Goal: Check status: Check status

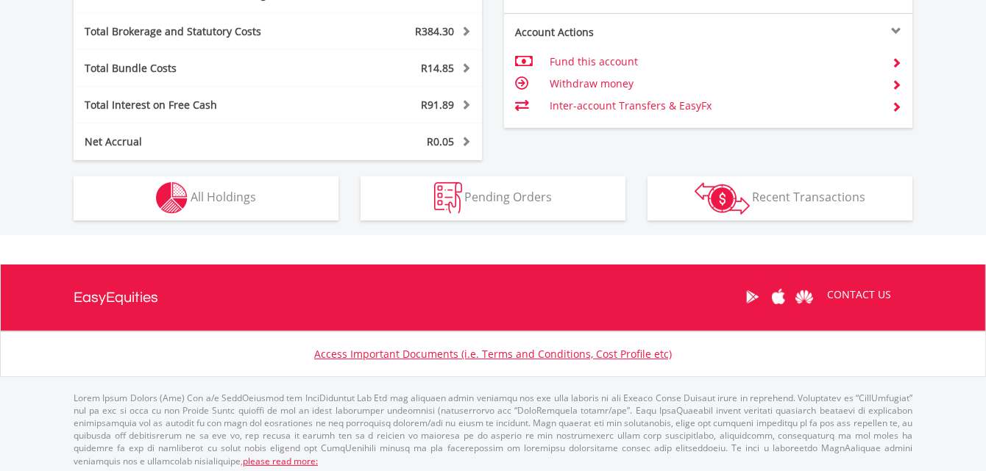
scroll to position [858, 0]
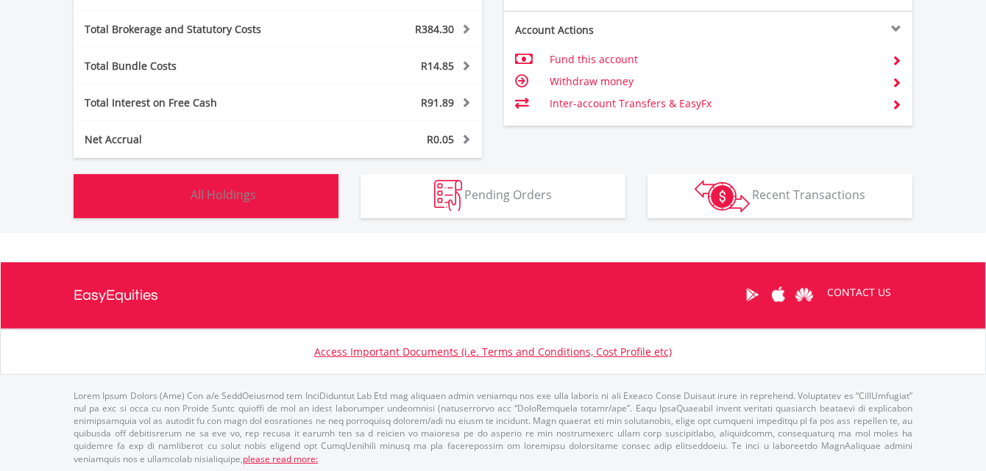
click at [274, 198] on button "Holdings All Holdings" at bounding box center [206, 196] width 265 height 44
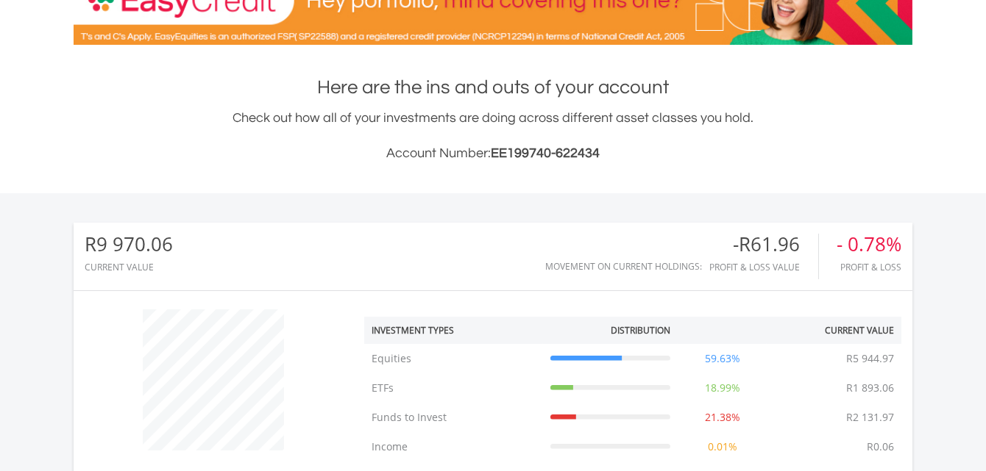
scroll to position [0, 0]
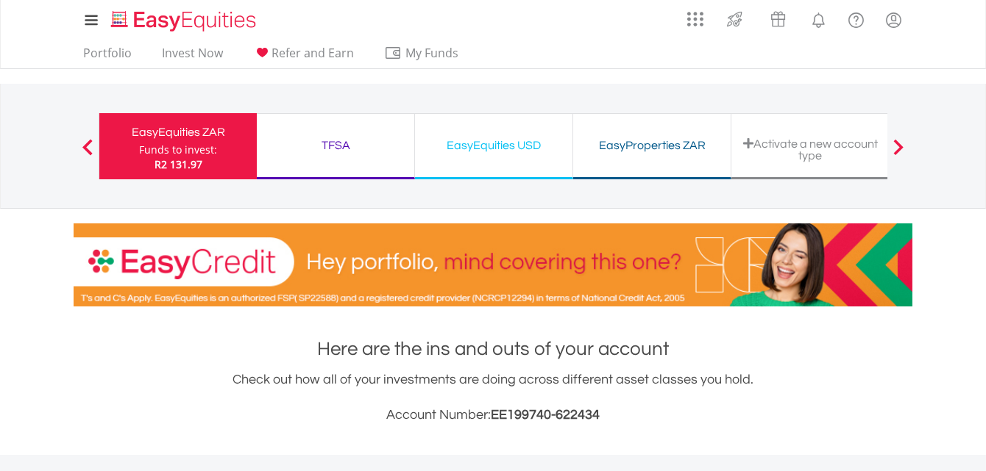
click at [385, 133] on div "TFSA Funds to invest: R2 131.97" at bounding box center [336, 146] width 158 height 66
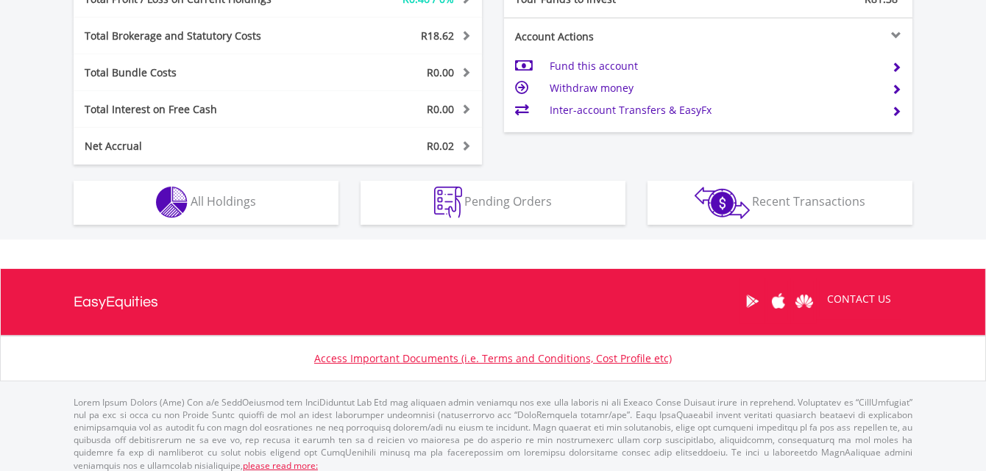
scroll to position [801, 0]
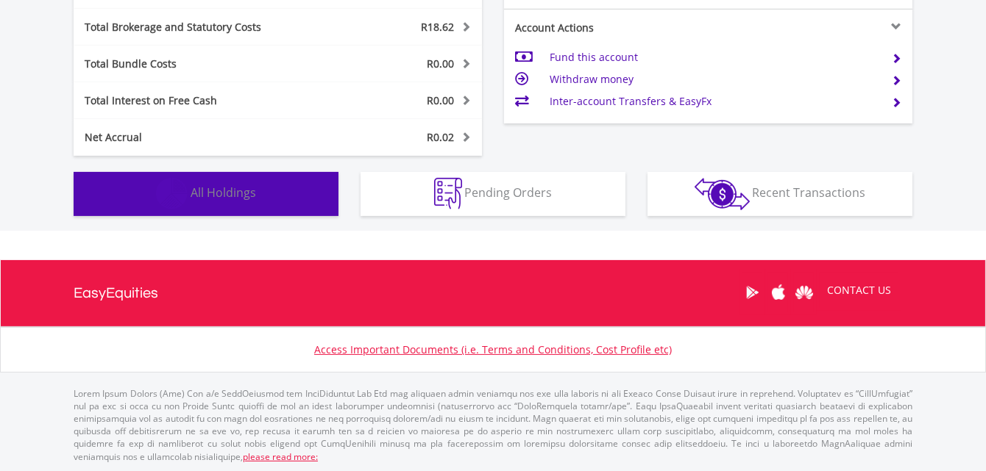
click at [324, 204] on button "Holdings All Holdings" at bounding box center [206, 194] width 265 height 44
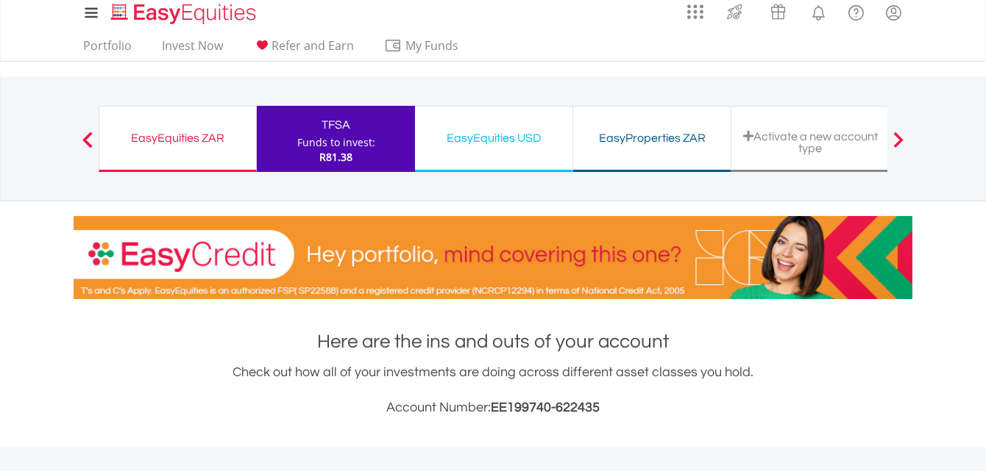
scroll to position [0, 0]
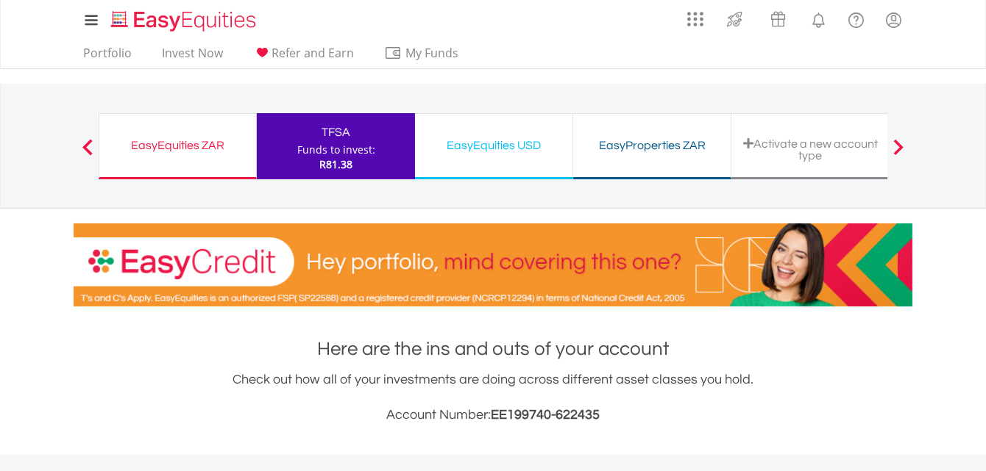
click at [521, 149] on div "EasyEquities USD" at bounding box center [494, 145] width 140 height 21
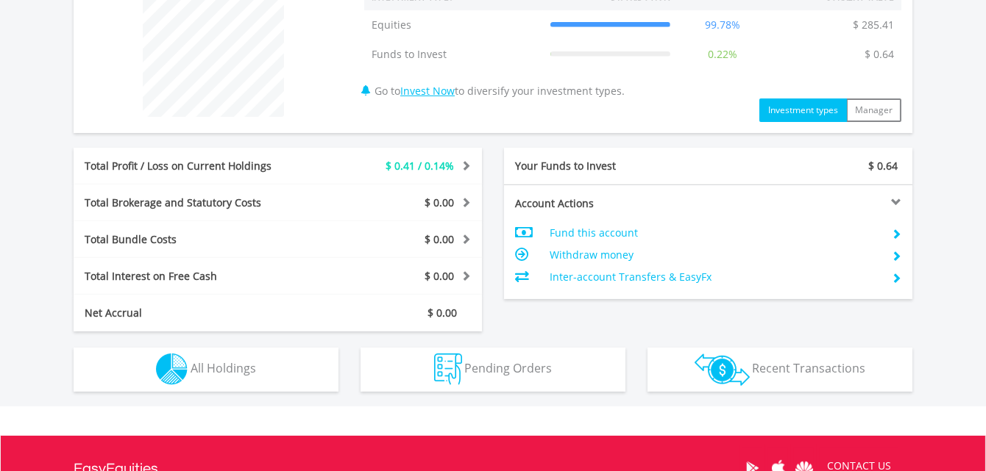
scroll to position [735, 0]
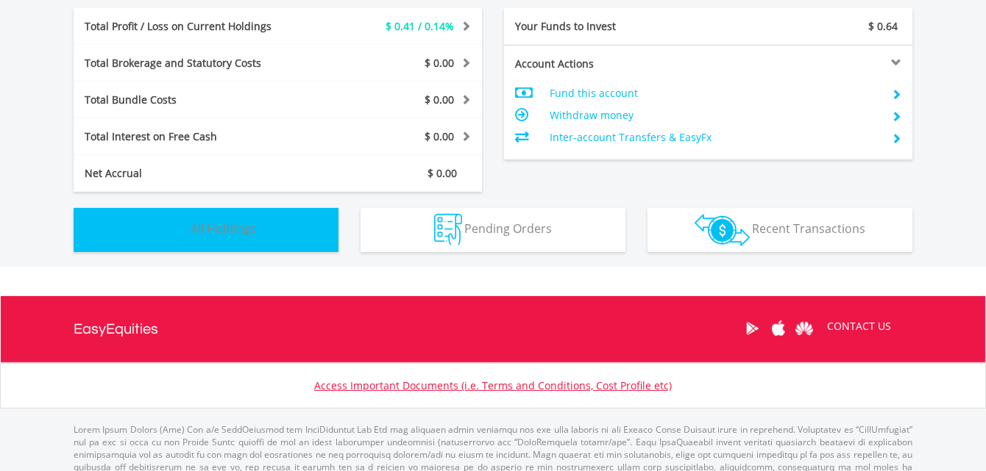
click at [323, 227] on button "Holdings All Holdings" at bounding box center [206, 230] width 265 height 44
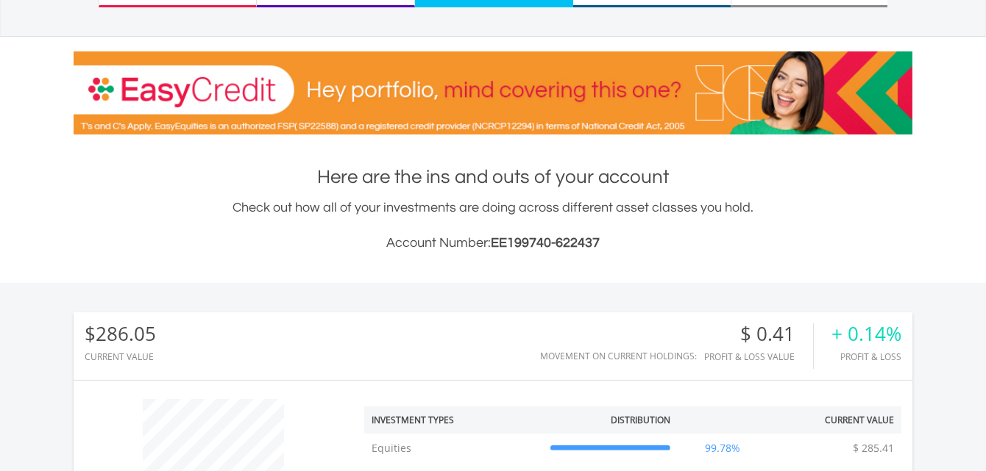
scroll to position [50, 0]
